Goal: Transaction & Acquisition: Subscribe to service/newsletter

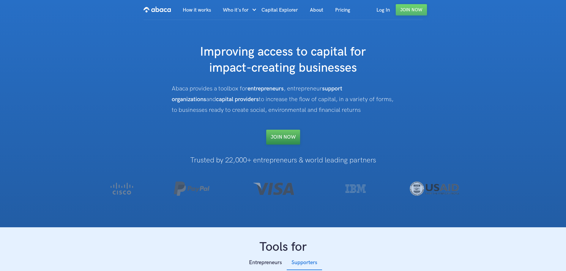
click at [279, 134] on link "Join NOW" at bounding box center [283, 137] width 34 height 15
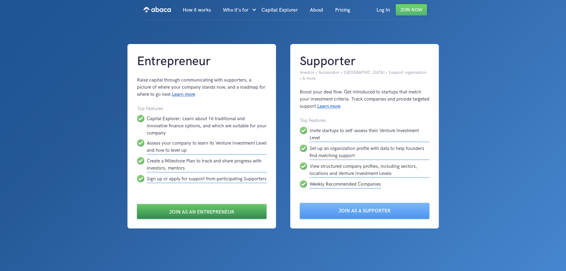
click at [174, 208] on link "Join as an Entrepreneur" at bounding box center [202, 211] width 130 height 15
